Goal: Task Accomplishment & Management: Manage account settings

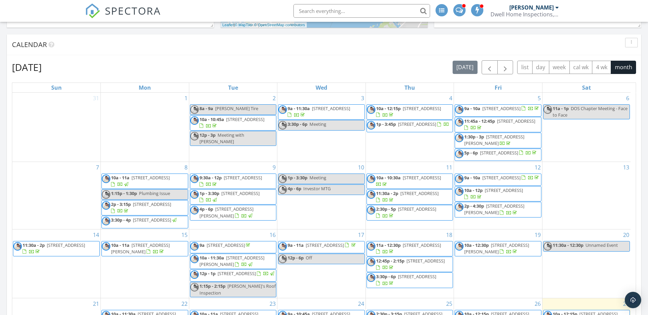
click at [152, 55] on div "Calendar" at bounding box center [324, 44] width 634 height 21
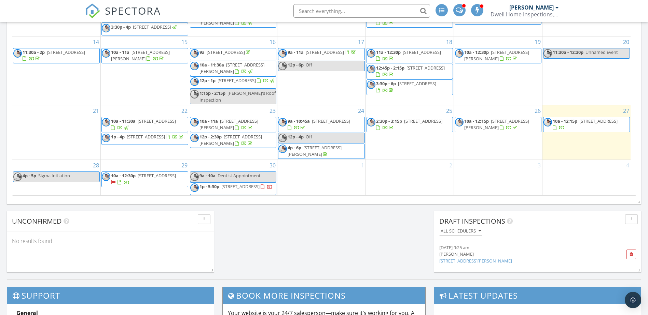
scroll to position [509, 0]
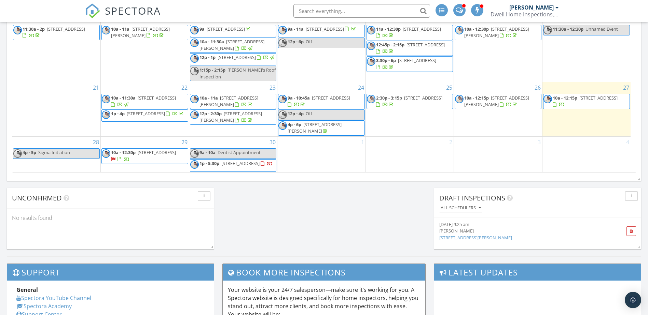
click at [564, 103] on div at bounding box center [561, 105] width 5 height 5
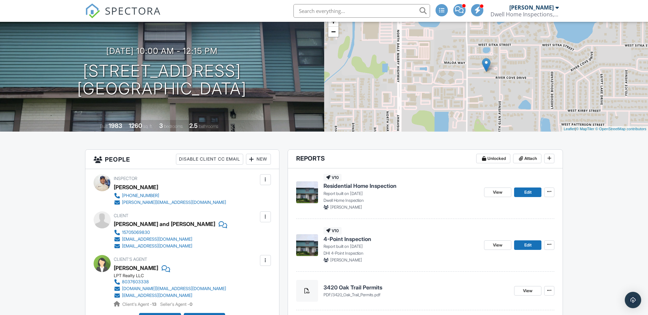
scroll to position [60, 0]
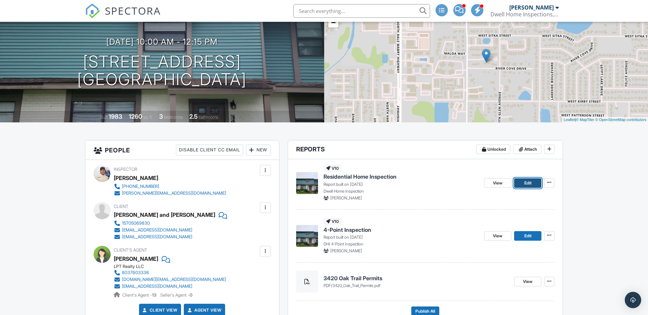
click at [527, 184] on span "Edit" at bounding box center [527, 183] width 7 height 7
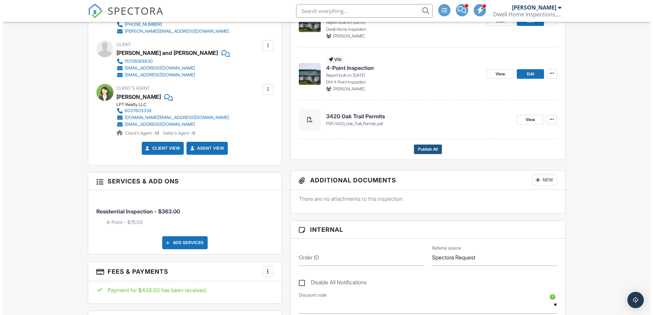
scroll to position [230, 0]
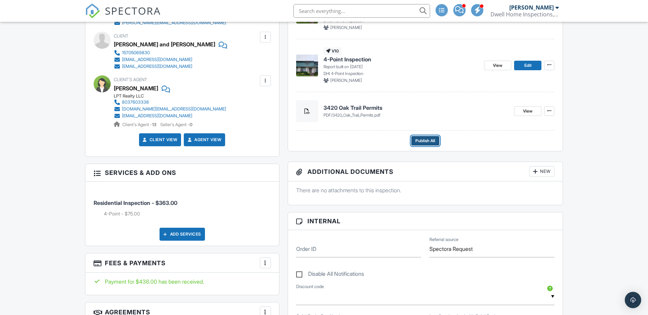
click at [420, 139] on span "Publish All" at bounding box center [425, 141] width 20 height 7
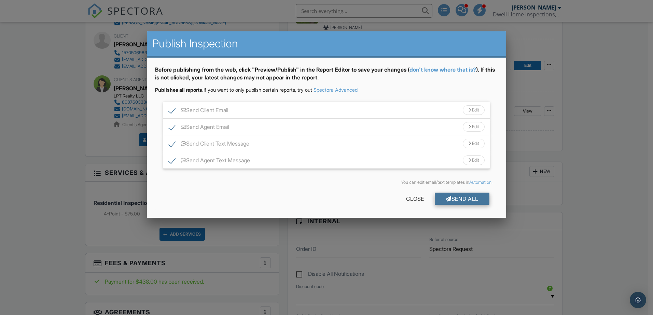
click at [449, 200] on div "Send All" at bounding box center [462, 199] width 55 height 12
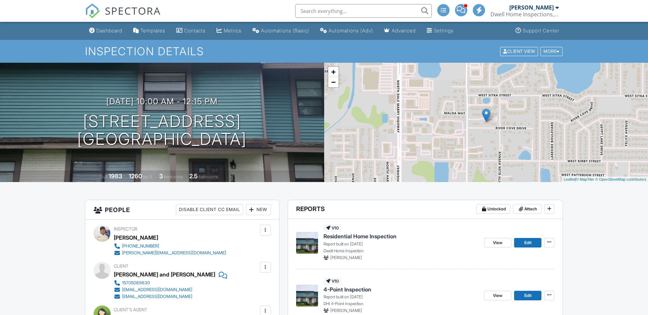
scroll to position [196, 0]
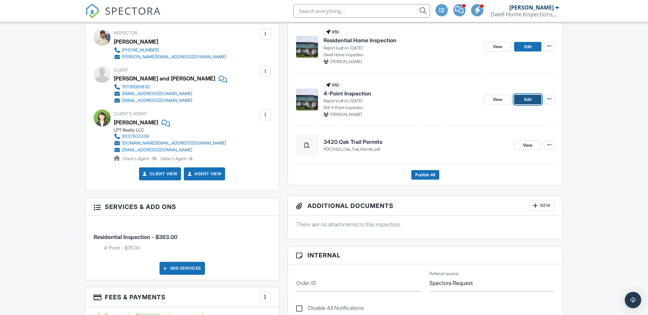
click at [526, 102] on span "Edit" at bounding box center [527, 99] width 7 height 7
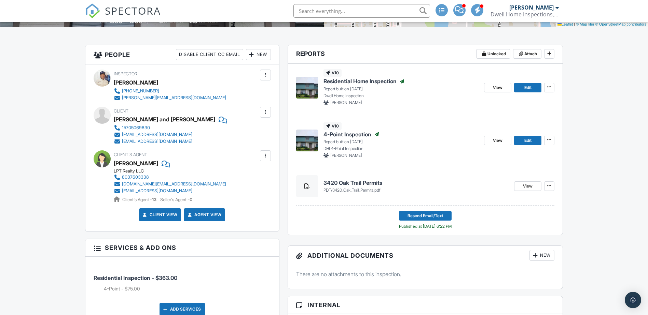
scroll to position [145, 0]
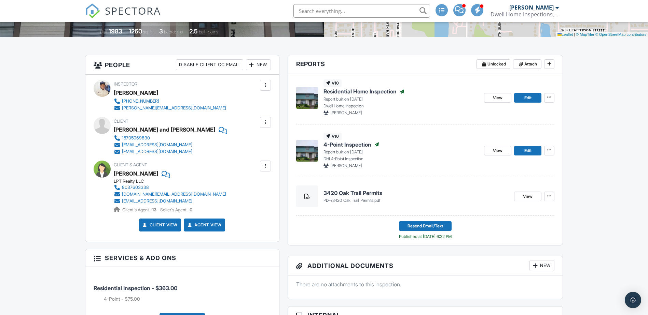
click at [138, 8] on span "SPECTORA" at bounding box center [133, 10] width 56 height 14
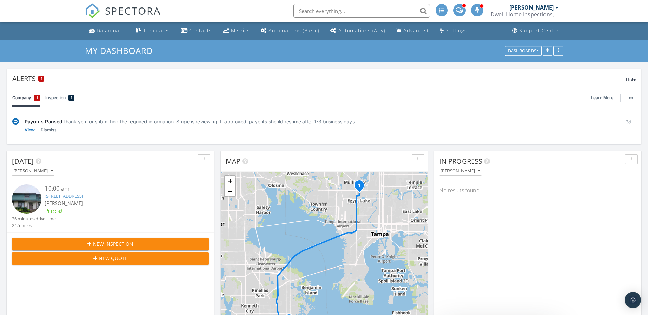
click at [28, 129] on link "View" at bounding box center [30, 130] width 10 height 7
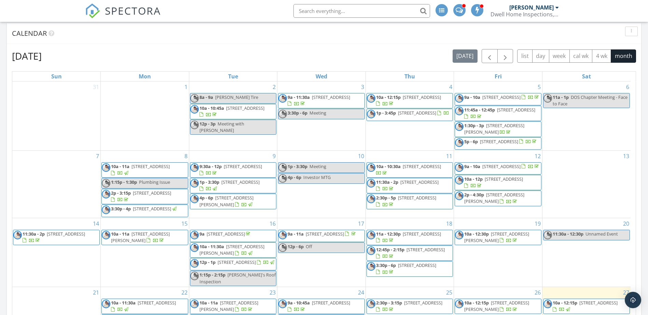
drag, startPoint x: 628, startPoint y: 120, endPoint x: 643, endPoint y: 206, distance: 87.6
click at [642, 208] on div "[DATE] [PERSON_NAME] 10:00 am [STREET_ADDRESS] [PERSON_NAME] 36 minutes drive t…" at bounding box center [324, 122] width 648 height 621
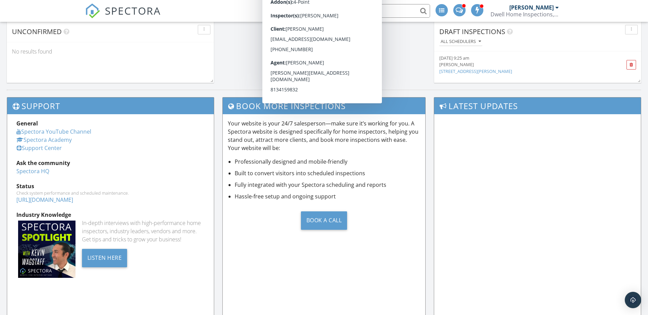
scroll to position [701, 0]
